Goal: Complete application form

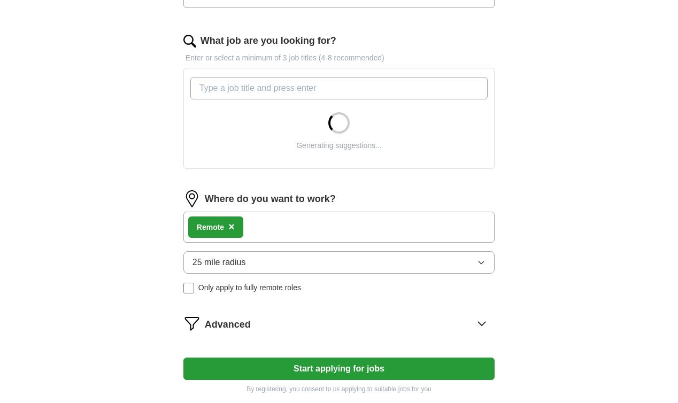
scroll to position [327, 0]
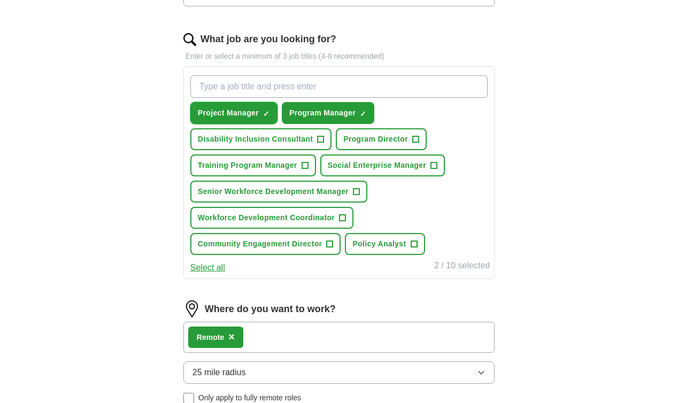
click at [0, 0] on span "×" at bounding box center [0, 0] width 0 height 0
click at [391, 139] on span "Program Director" at bounding box center [376, 139] width 65 height 11
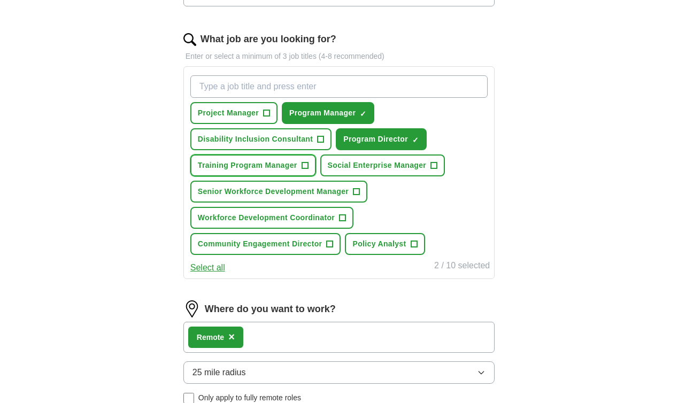
click at [261, 164] on span "Training Program Manager" at bounding box center [248, 165] width 100 height 11
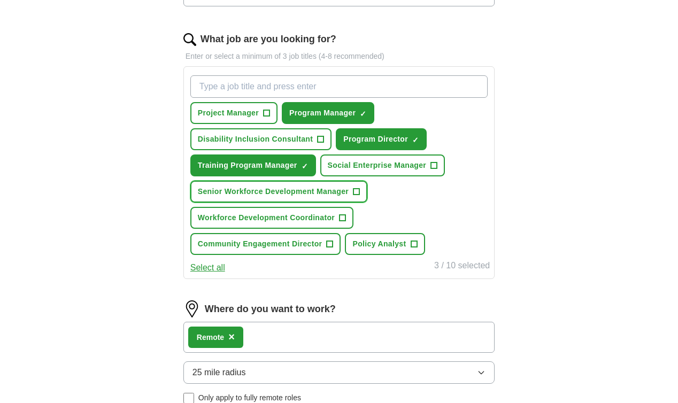
click at [292, 189] on span "Senior Workforce Development Manager" at bounding box center [273, 191] width 151 height 11
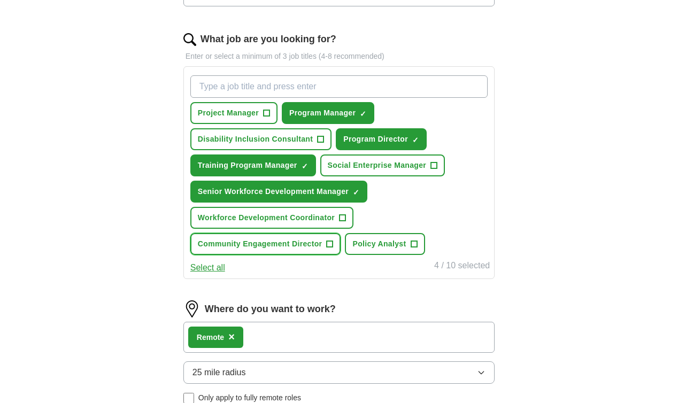
click at [297, 238] on button "Community Engagement Director +" at bounding box center [265, 244] width 151 height 22
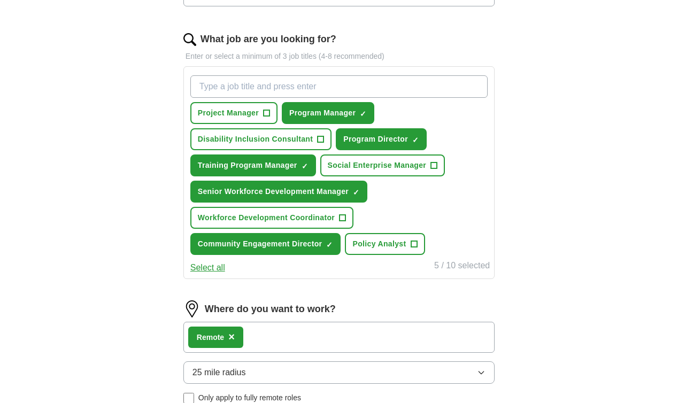
click at [204, 271] on button "Select all" at bounding box center [207, 268] width 35 height 13
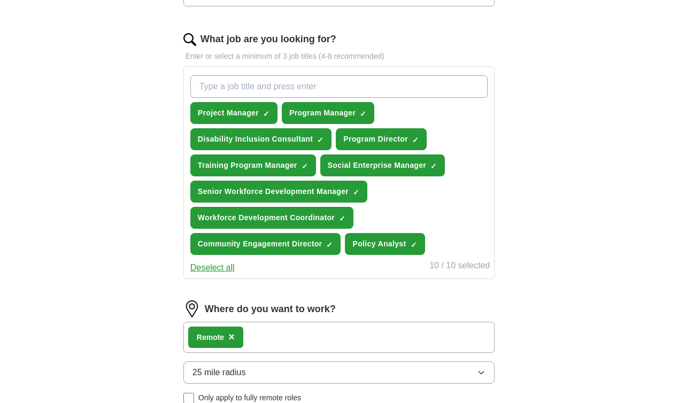
click at [194, 264] on button "Deselect all" at bounding box center [212, 268] width 44 height 13
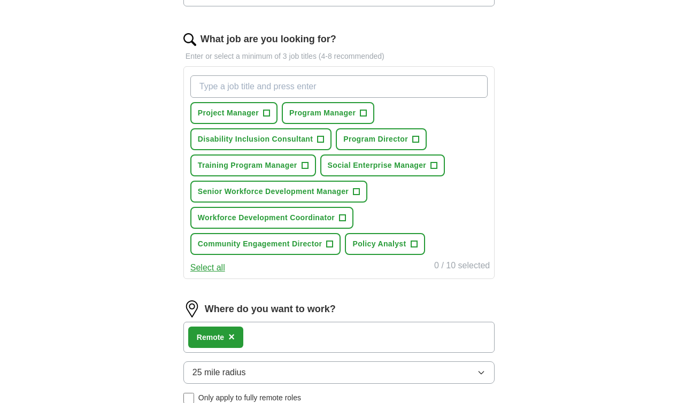
click at [278, 234] on div "Project Manager + Program Manager + Disability Inclusion Consultant + Program D…" at bounding box center [339, 165] width 302 height 188
click at [278, 240] on span "Community Engagement Director" at bounding box center [260, 244] width 125 height 11
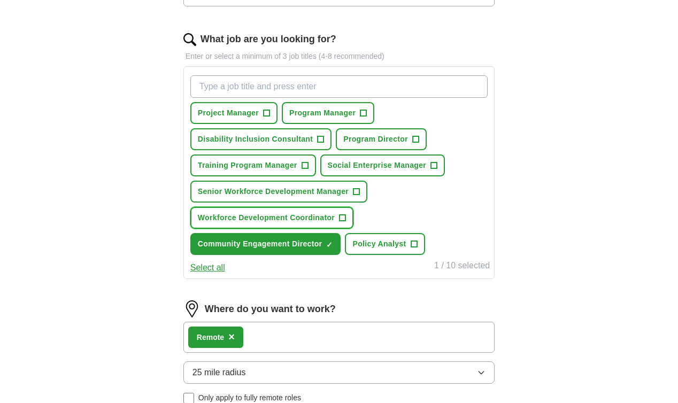
click at [278, 212] on button "Workforce Development Coordinator +" at bounding box center [271, 218] width 163 height 22
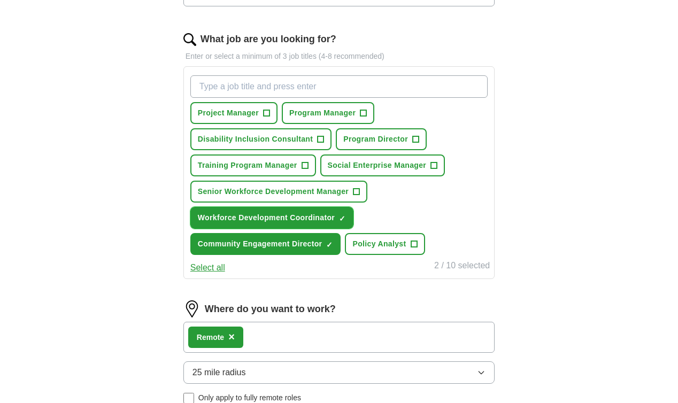
click at [287, 216] on span "Workforce Development Coordinator" at bounding box center [266, 217] width 137 height 11
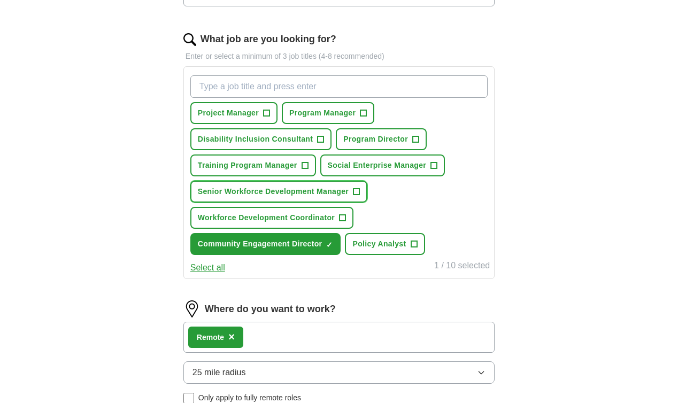
click at [287, 197] on span "Senior Workforce Development Manager" at bounding box center [273, 191] width 151 height 11
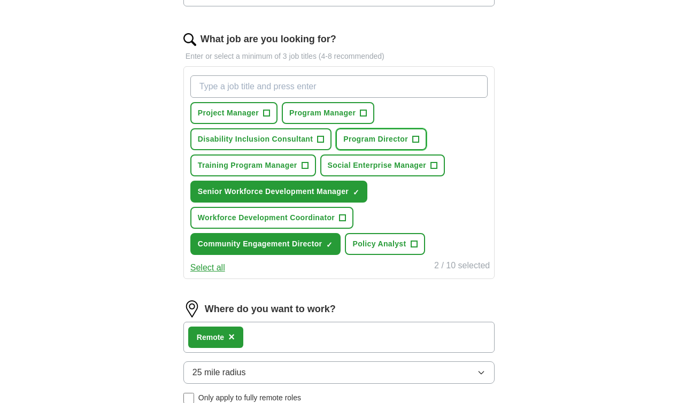
click at [380, 129] on button "Program Director +" at bounding box center [381, 139] width 91 height 22
click at [353, 120] on button "Program Manager +" at bounding box center [328, 113] width 93 height 22
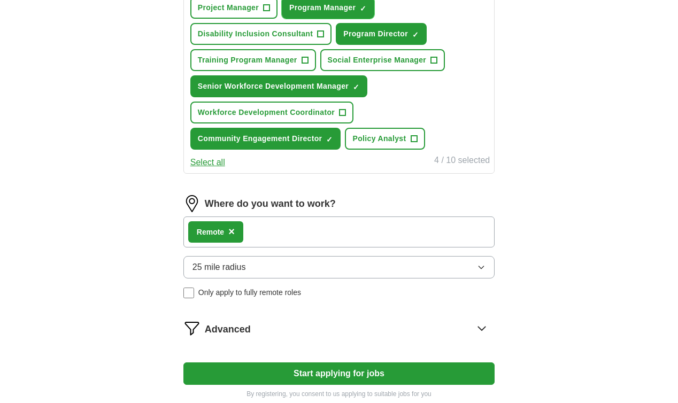
scroll to position [437, 0]
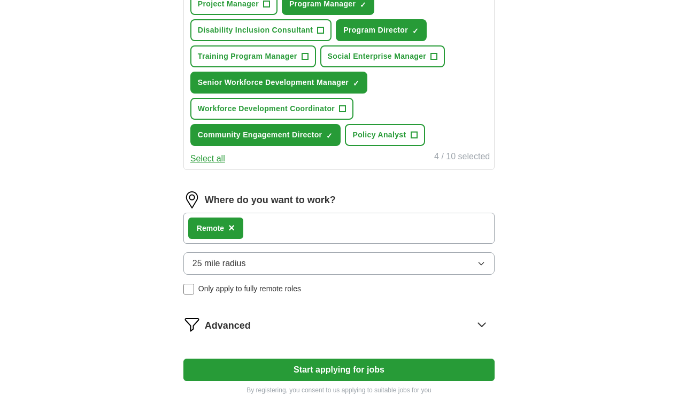
click at [254, 263] on button "25 mile radius" at bounding box center [339, 264] width 311 height 22
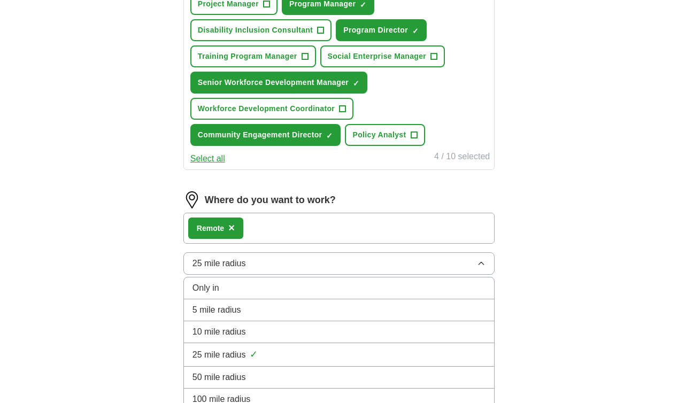
click at [254, 263] on button "25 mile radius" at bounding box center [339, 264] width 311 height 22
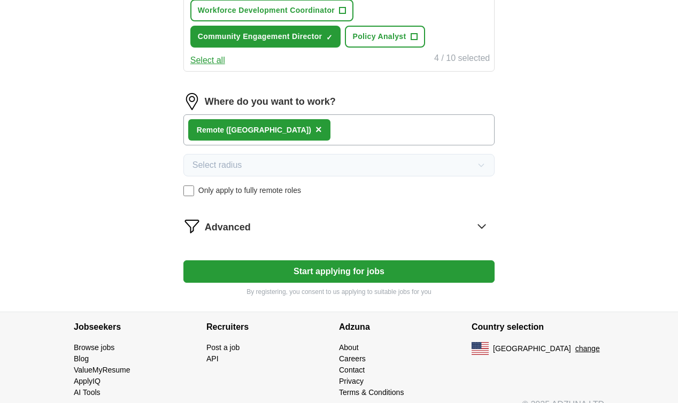
scroll to position [546, 0]
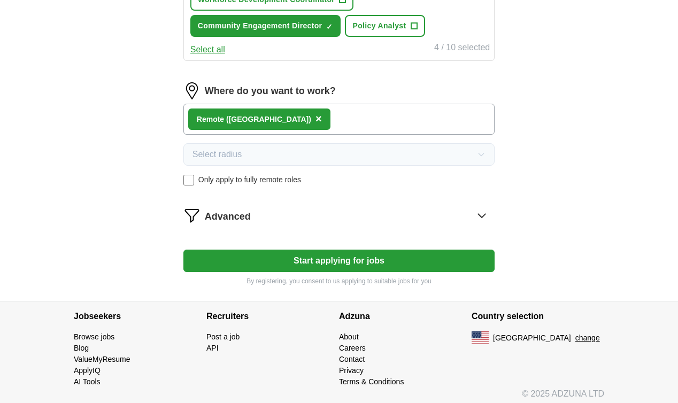
click at [243, 220] on span "Advanced" at bounding box center [228, 217] width 46 height 14
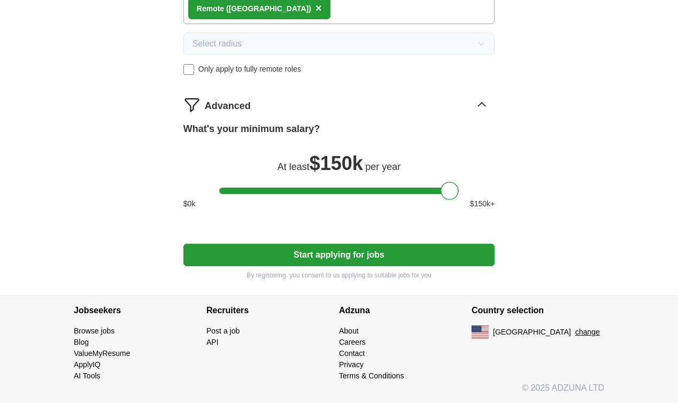
click at [257, 260] on button "Start applying for jobs" at bounding box center [339, 255] width 311 height 22
select select "**"
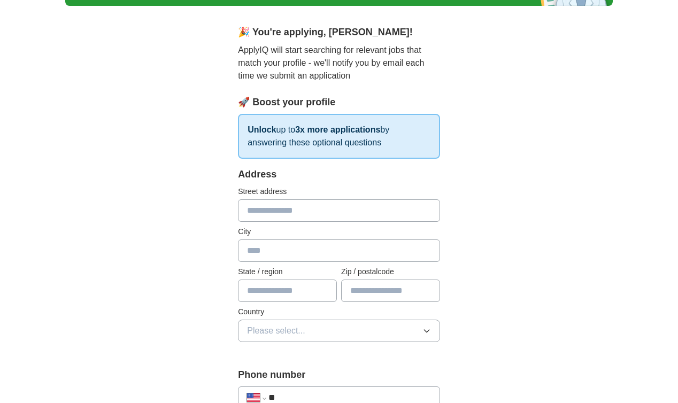
scroll to position [109, 0]
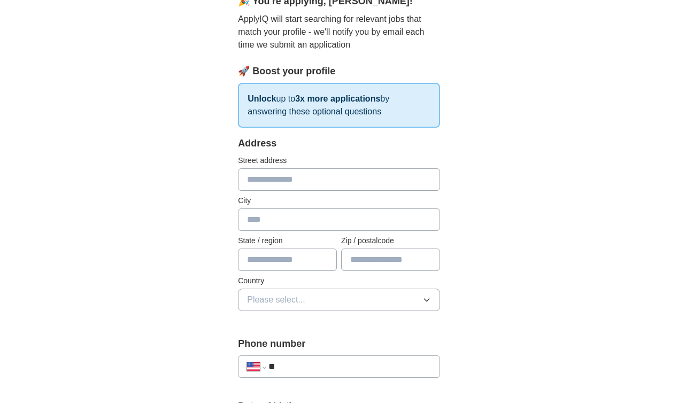
click at [293, 170] on input "text" at bounding box center [339, 180] width 202 height 22
type input "**********"
type input "**"
type input "*****"
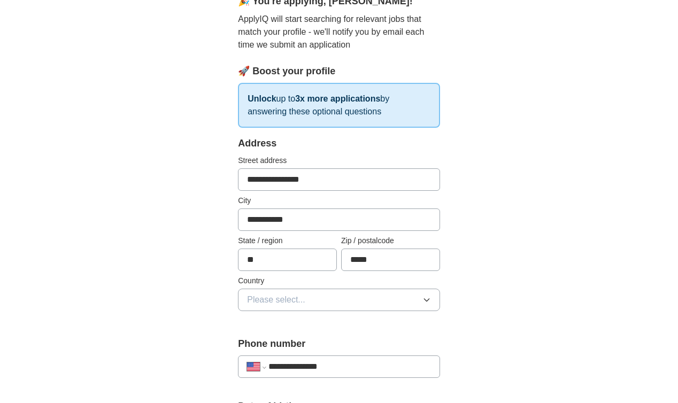
type input "**********"
click at [308, 309] on button "Please select..." at bounding box center [339, 300] width 202 height 22
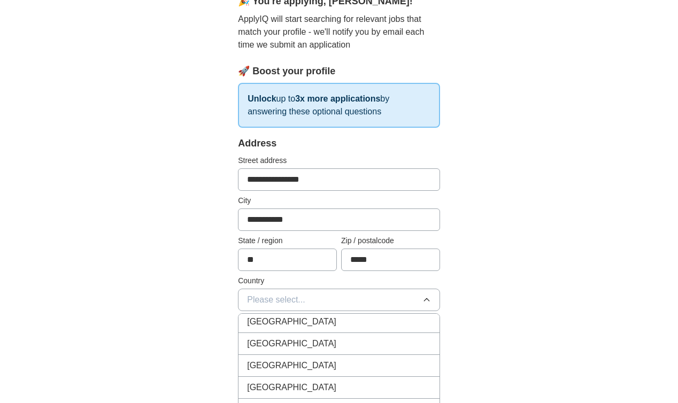
scroll to position [0, 0]
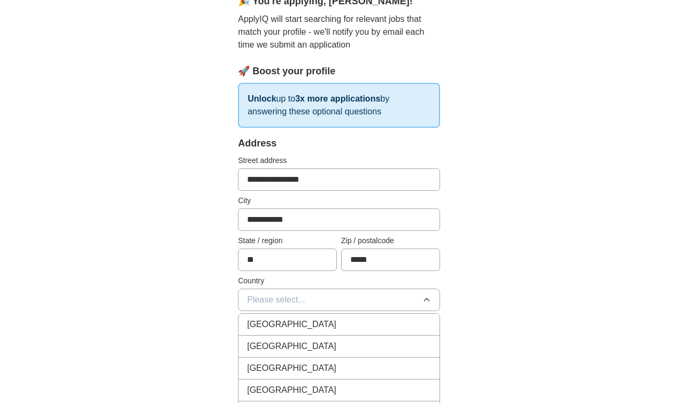
click at [309, 341] on div "[GEOGRAPHIC_DATA]" at bounding box center [339, 346] width 184 height 13
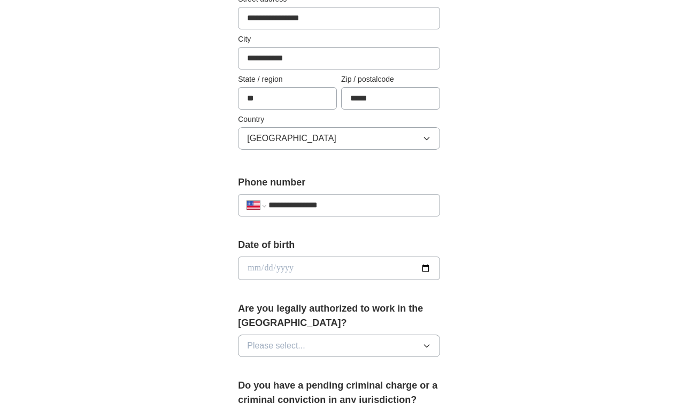
scroll to position [273, 0]
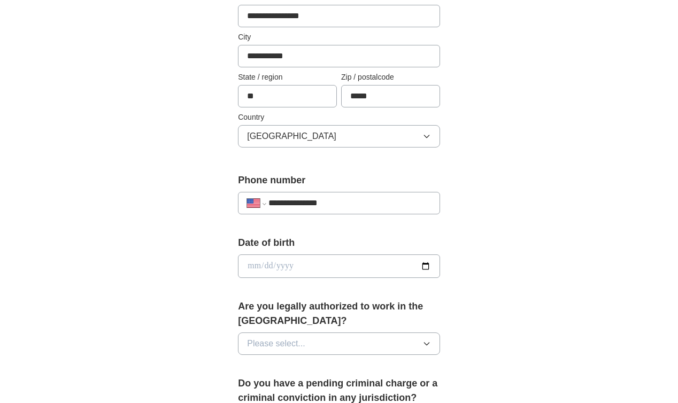
click at [259, 278] on div "Date of birth" at bounding box center [339, 261] width 202 height 51
click at [278, 250] on div "Date of birth" at bounding box center [339, 261] width 202 height 51
click at [270, 261] on input "date" at bounding box center [339, 267] width 202 height 24
type input "**********"
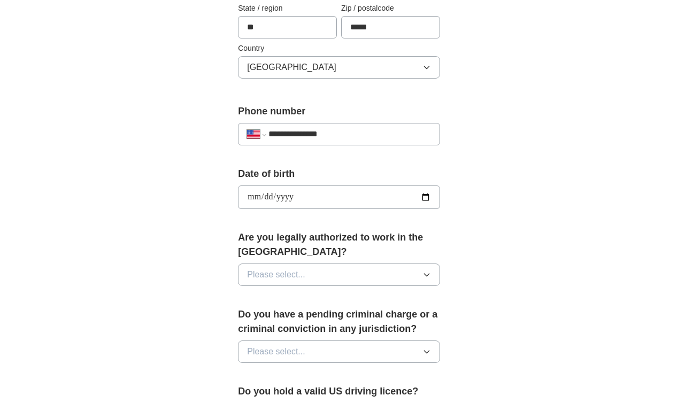
scroll to position [491, 0]
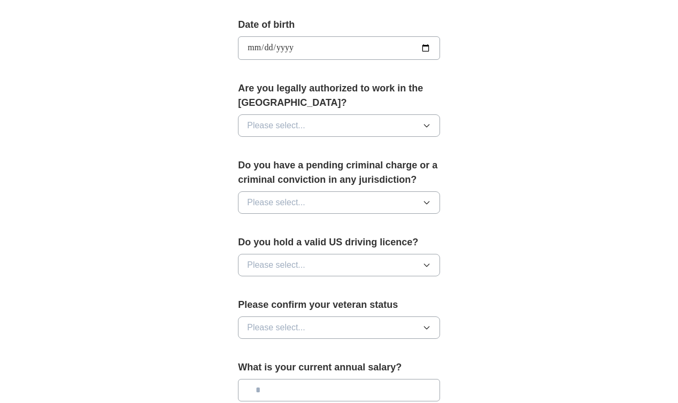
click at [300, 129] on span "Please select..." at bounding box center [276, 125] width 58 height 13
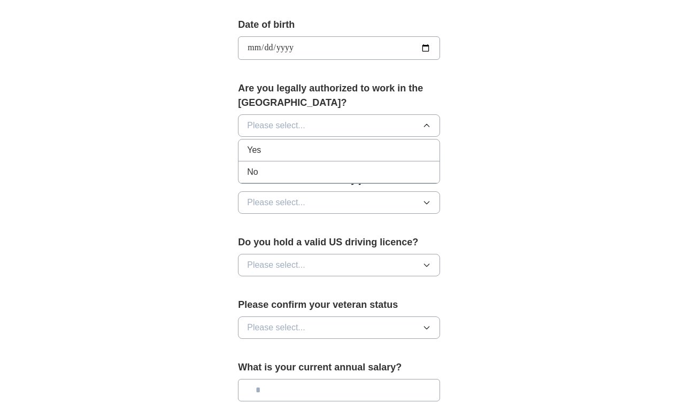
click at [299, 153] on div "Yes" at bounding box center [339, 150] width 184 height 13
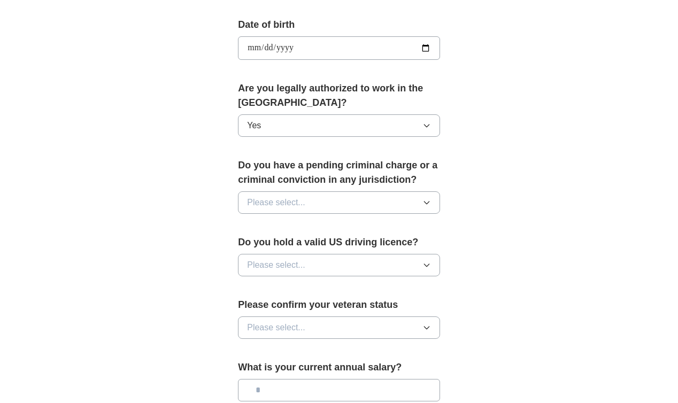
click at [315, 197] on button "Please select..." at bounding box center [339, 203] width 202 height 22
click at [309, 246] on div "No" at bounding box center [339, 249] width 184 height 13
click at [277, 259] on span "Please select..." at bounding box center [276, 265] width 58 height 13
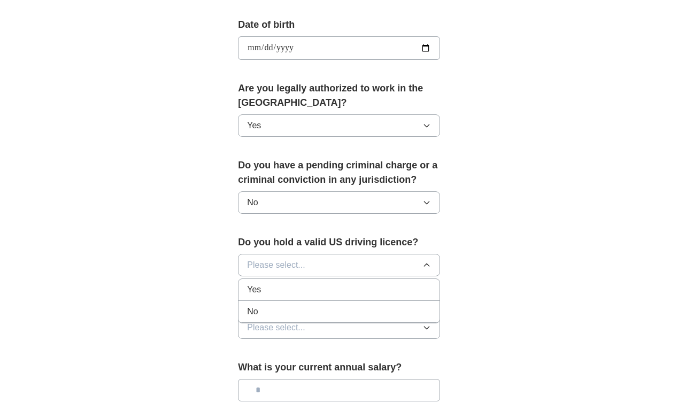
click at [288, 277] on div "Do you hold a valid US driving licence? Please select... Yes No" at bounding box center [339, 260] width 202 height 50
click at [288, 268] on span "Please select..." at bounding box center [276, 265] width 58 height 13
drag, startPoint x: 292, startPoint y: 289, endPoint x: 272, endPoint y: 325, distance: 41.4
click at [291, 289] on div "Yes" at bounding box center [339, 290] width 184 height 13
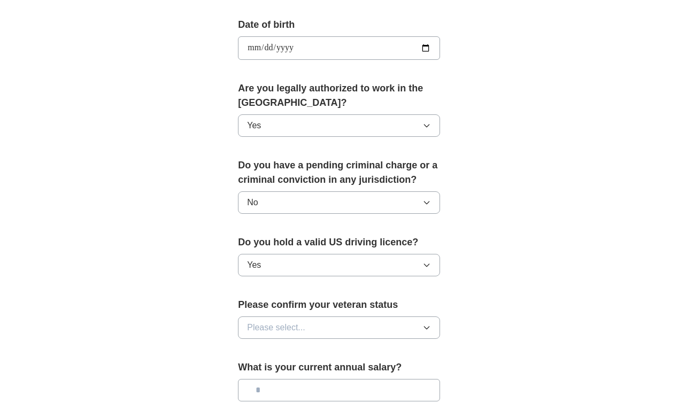
click at [271, 335] on button "Please select..." at bounding box center [339, 328] width 202 height 22
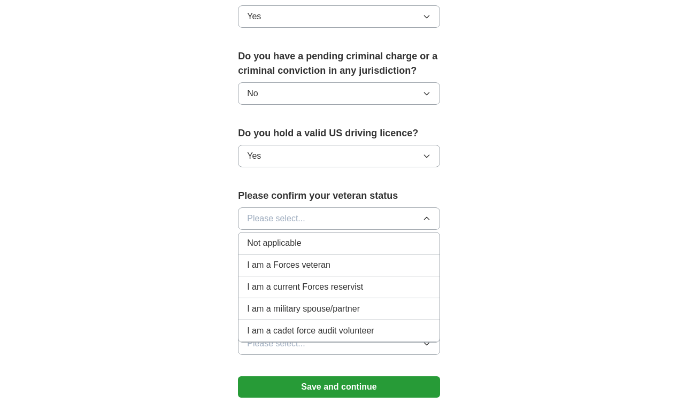
drag, startPoint x: 280, startPoint y: 247, endPoint x: 242, endPoint y: 245, distance: 37.5
click at [280, 246] on span "Not applicable" at bounding box center [274, 243] width 54 height 13
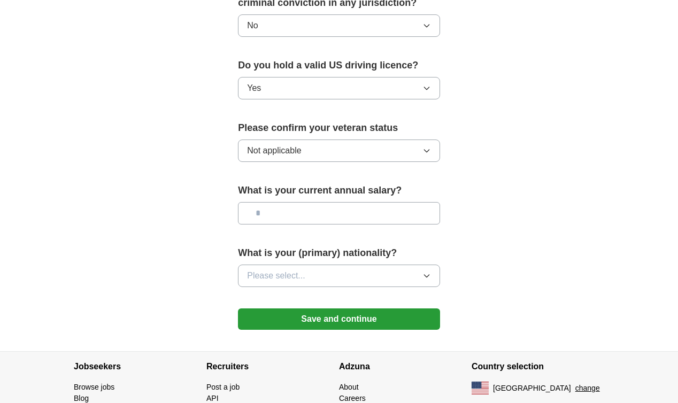
scroll to position [710, 0]
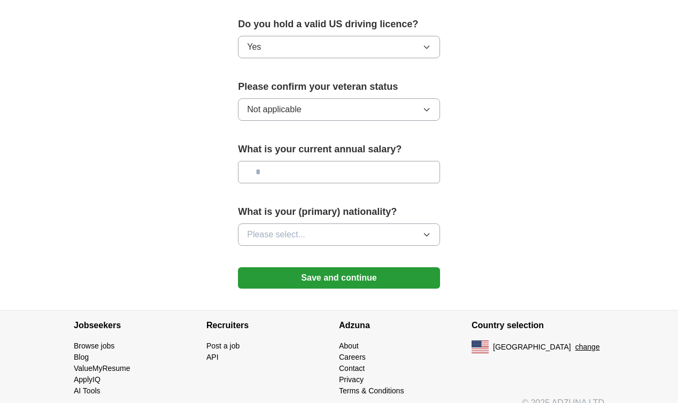
click at [296, 166] on input "text" at bounding box center [339, 172] width 202 height 22
type input "********"
click at [308, 239] on button "Please select..." at bounding box center [339, 235] width 202 height 22
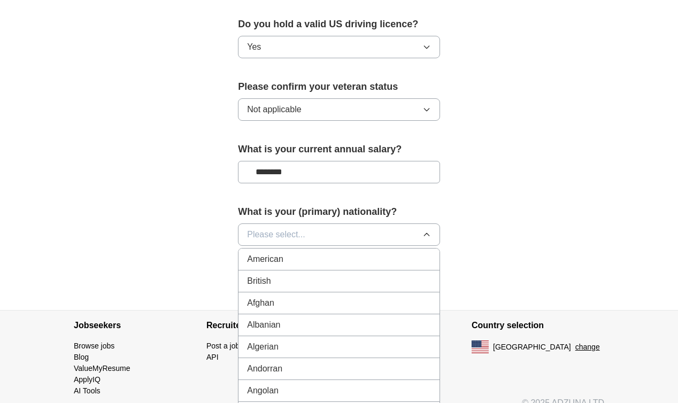
click at [302, 265] on li "American" at bounding box center [339, 260] width 201 height 22
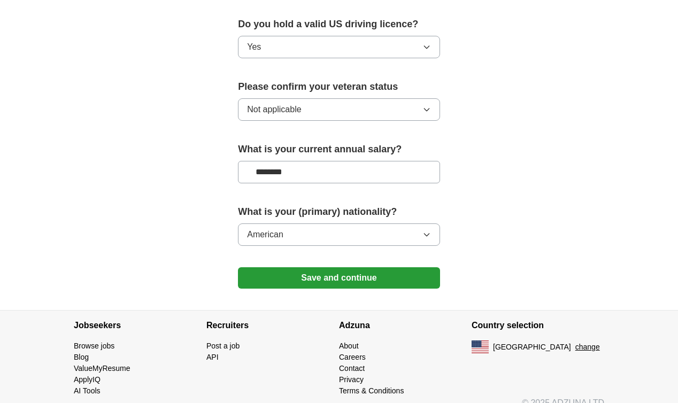
click at [313, 272] on button "Save and continue" at bounding box center [339, 278] width 202 height 21
